Goal: Use online tool/utility

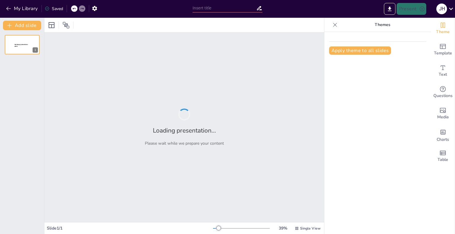
type input "Exploring Comfort with Reporting and Data-Driven Decision Making in Education"
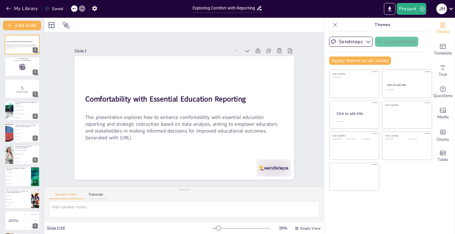
checkbox input "true"
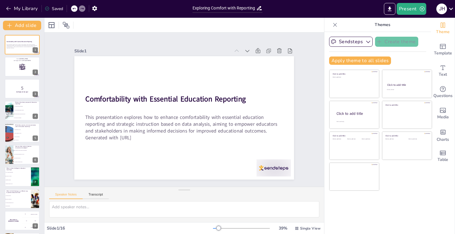
checkbox input "true"
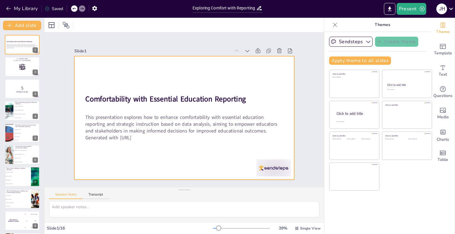
checkbox input "true"
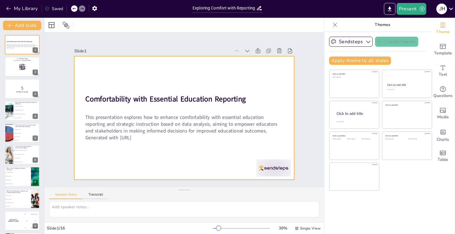
checkbox input "true"
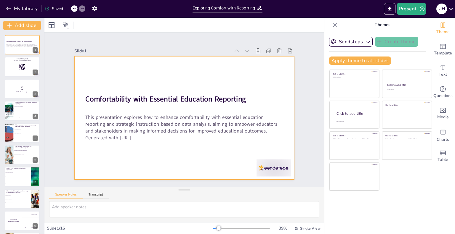
checkbox input "true"
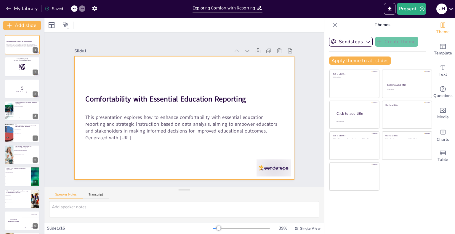
checkbox input "true"
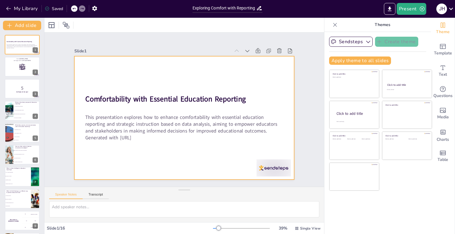
checkbox input "true"
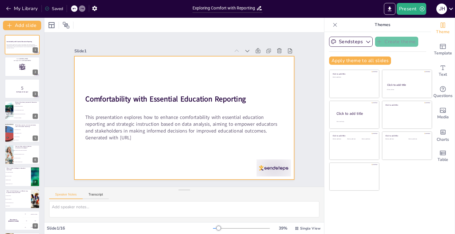
checkbox input "true"
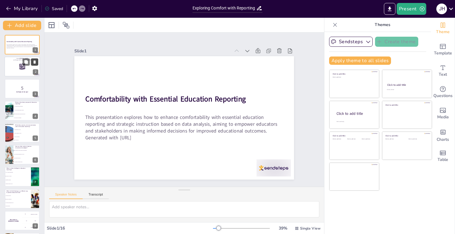
checkbox input "true"
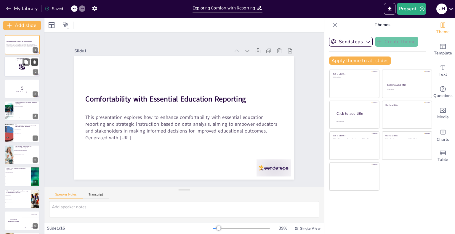
checkbox input "true"
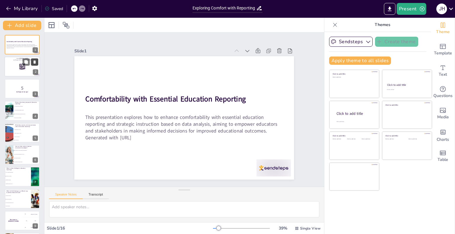
checkbox input "true"
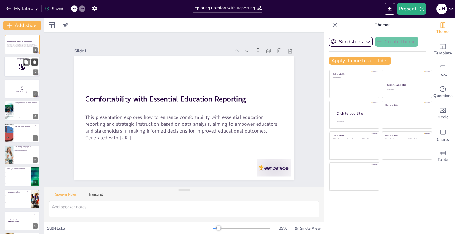
checkbox input "true"
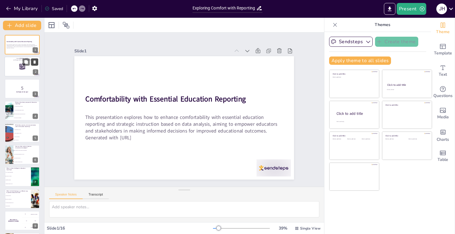
checkbox input "true"
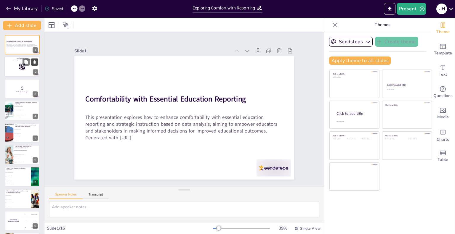
checkbox input "true"
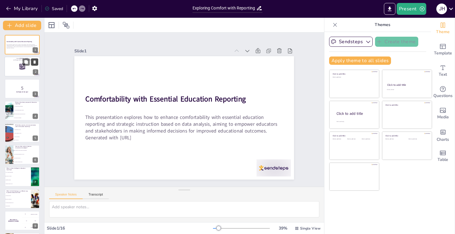
checkbox input "true"
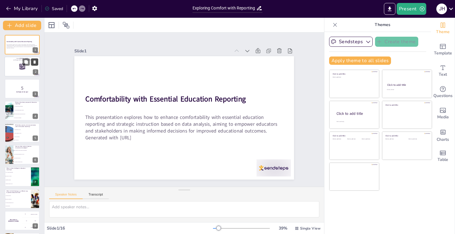
checkbox input "true"
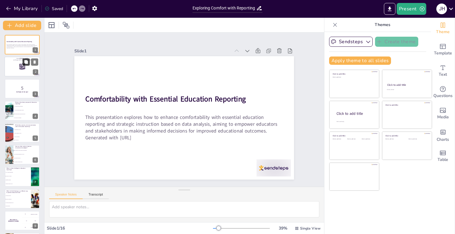
click at [29, 61] on button at bounding box center [25, 62] width 7 height 7
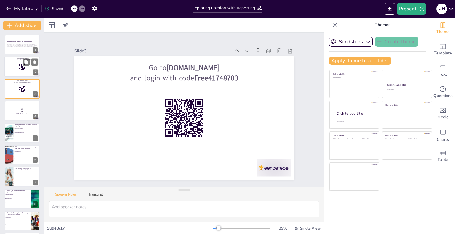
checkbox input "true"
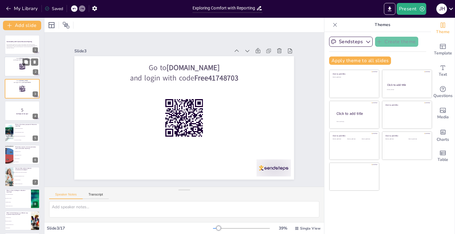
checkbox input "true"
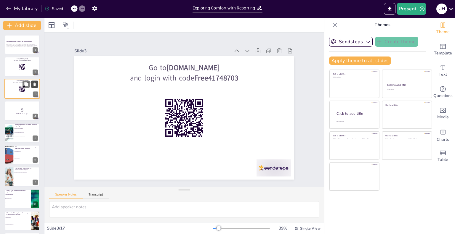
checkbox input "true"
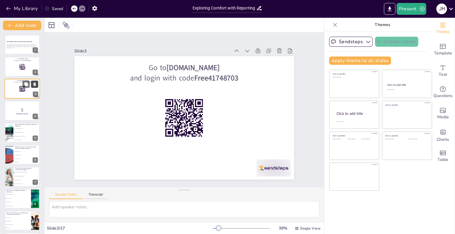
checkbox input "true"
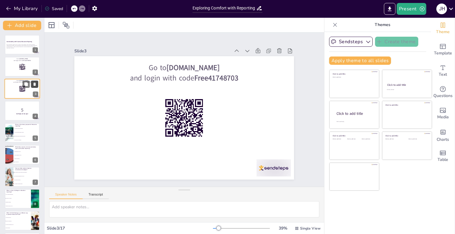
checkbox input "true"
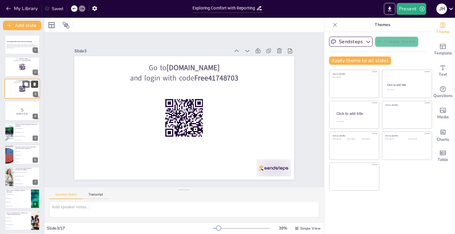
checkbox input "true"
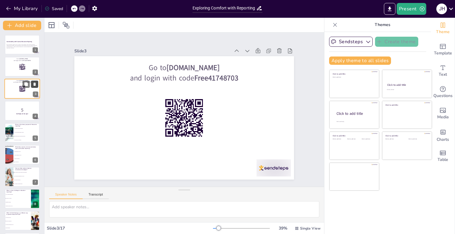
checkbox input "true"
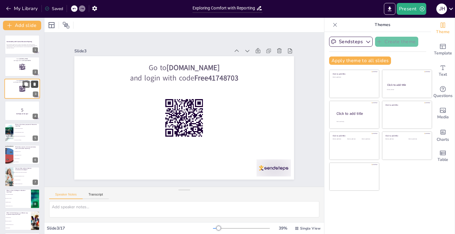
checkbox input "true"
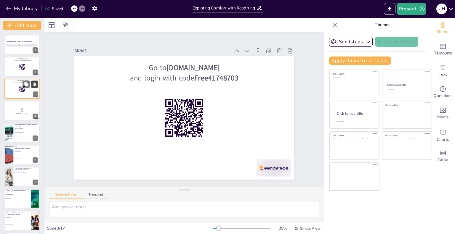
checkbox input "true"
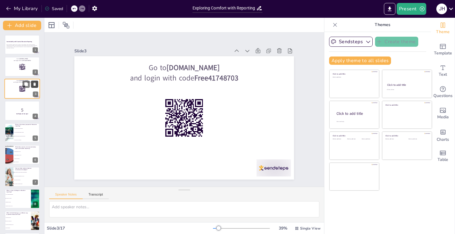
checkbox input "true"
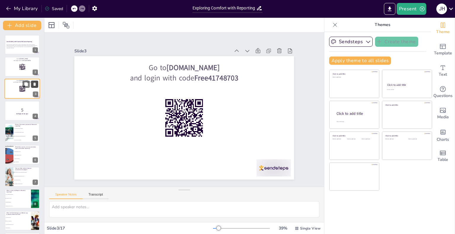
checkbox input "true"
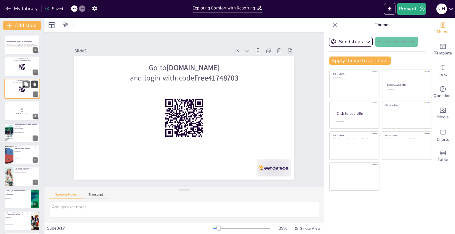
checkbox input "true"
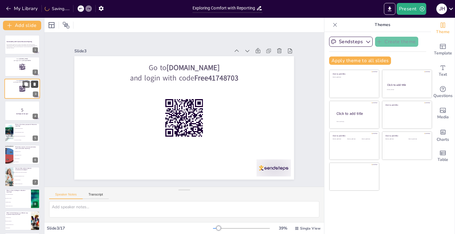
click at [31, 87] on button at bounding box center [34, 84] width 7 height 7
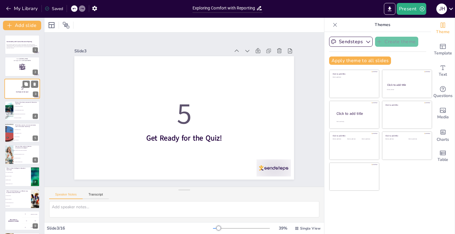
checkbox input "true"
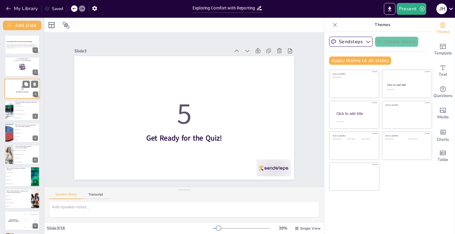
checkbox input "true"
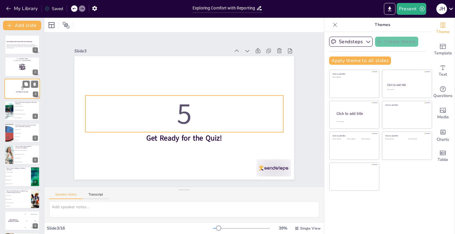
checkbox input "true"
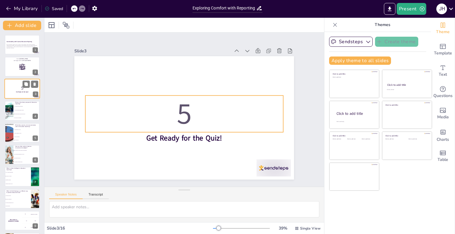
checkbox input "true"
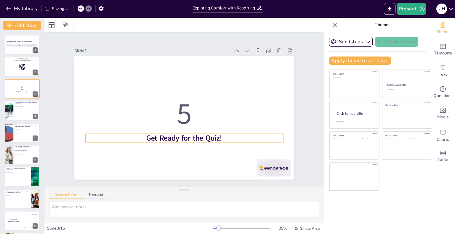
checkbox input "true"
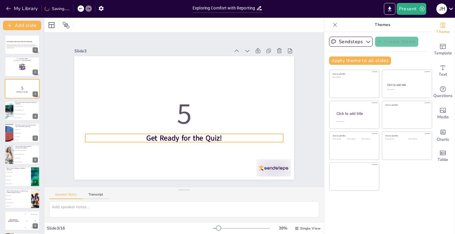
checkbox input "true"
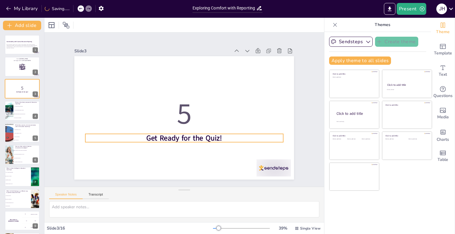
checkbox input "true"
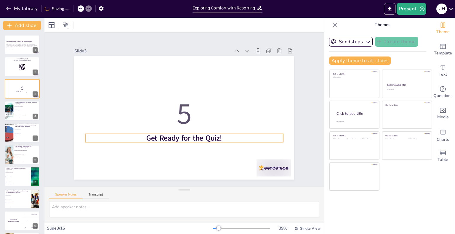
checkbox input "true"
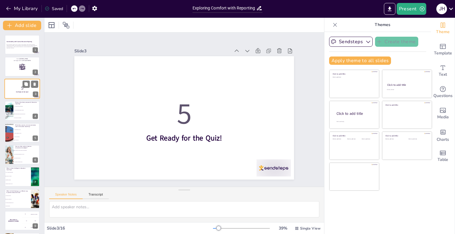
checkbox input "true"
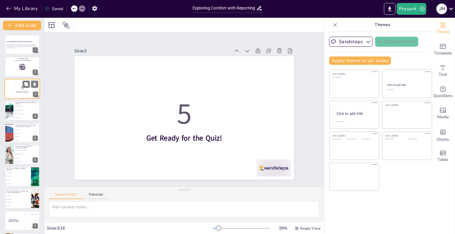
checkbox input "true"
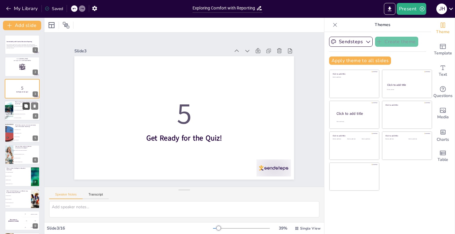
checkbox input "true"
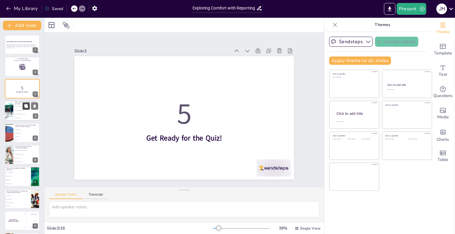
checkbox input "true"
click at [20, 114] on span "To inform strategic instructional decisions" at bounding box center [26, 114] width 25 height 1
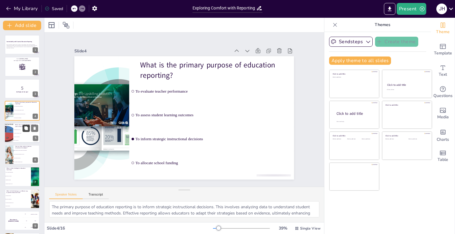
click at [24, 128] on icon at bounding box center [26, 128] width 4 height 4
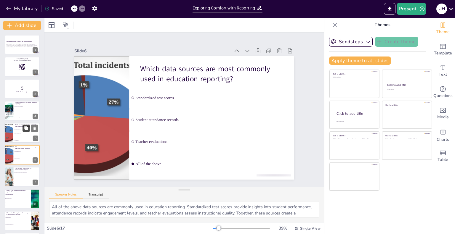
scroll to position [22, 0]
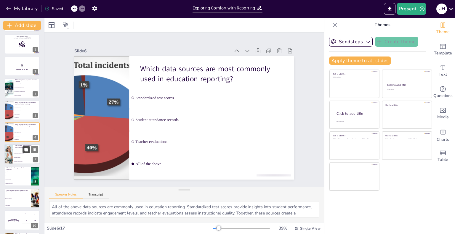
click at [25, 150] on icon at bounding box center [26, 150] width 4 height 4
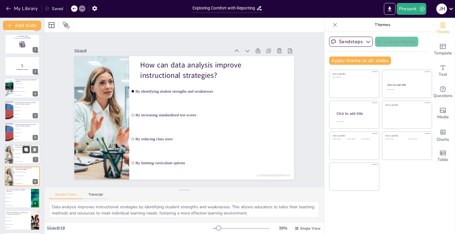
scroll to position [67, 0]
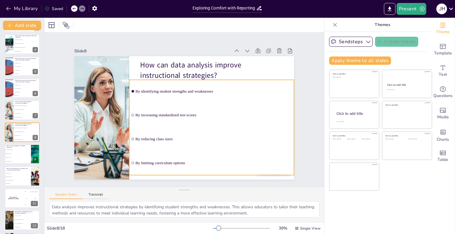
click at [171, 112] on ul "By identifying student strengths and weaknesses By increasing standardized test…" at bounding box center [211, 127] width 165 height 95
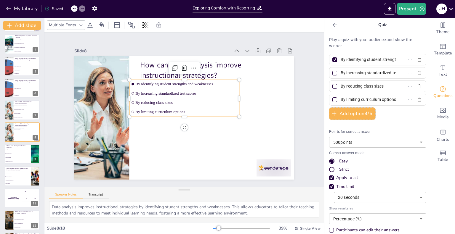
click at [194, 89] on span "By increasing standardized test scores" at bounding box center [188, 93] width 102 height 15
click at [19, 158] on li "Insufficient funding" at bounding box center [17, 158] width 27 height 4
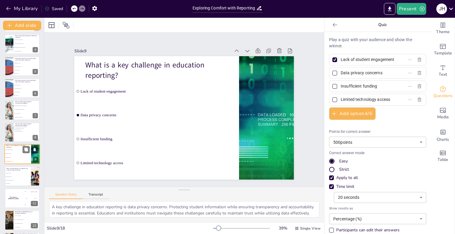
scroll to position [89, 0]
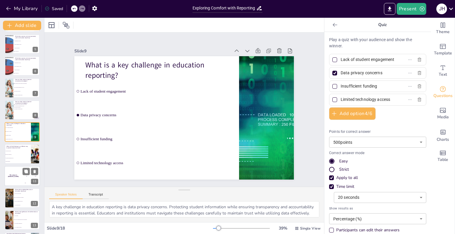
click at [18, 173] on div "The winner is [PERSON_NAME]" at bounding box center [13, 176] width 18 height 20
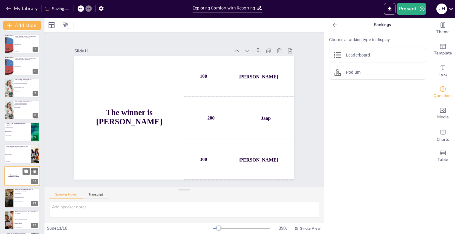
scroll to position [133, 0]
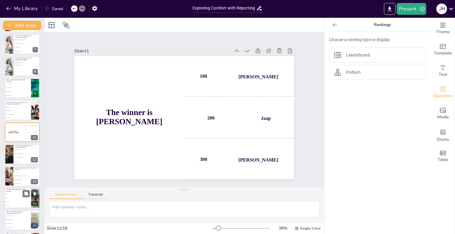
click at [18, 194] on span "Annually" at bounding box center [17, 194] width 25 height 1
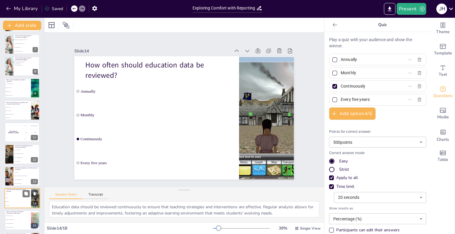
scroll to position [199, 0]
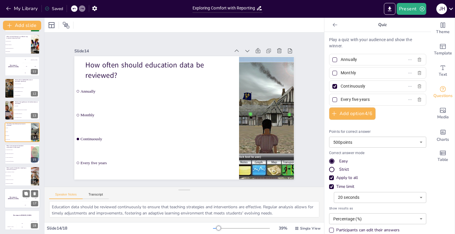
click at [23, 200] on div "200 Jaap" at bounding box center [31, 198] width 18 height 7
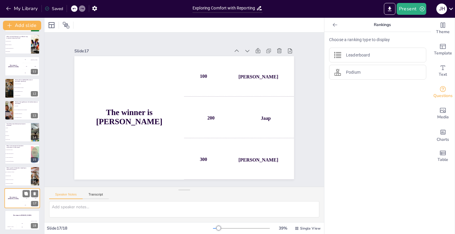
scroll to position [199, 0]
click at [22, 221] on div "Jaap 200" at bounding box center [22, 225] width 12 height 10
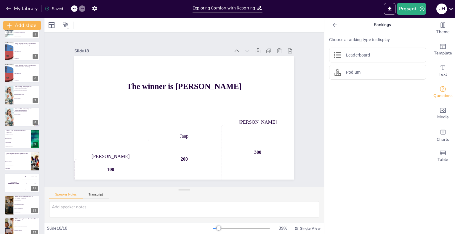
scroll to position [68, 0]
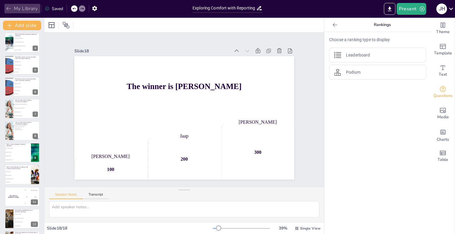
click at [8, 10] on icon "button" at bounding box center [8, 9] width 4 height 4
